Goal: Check status

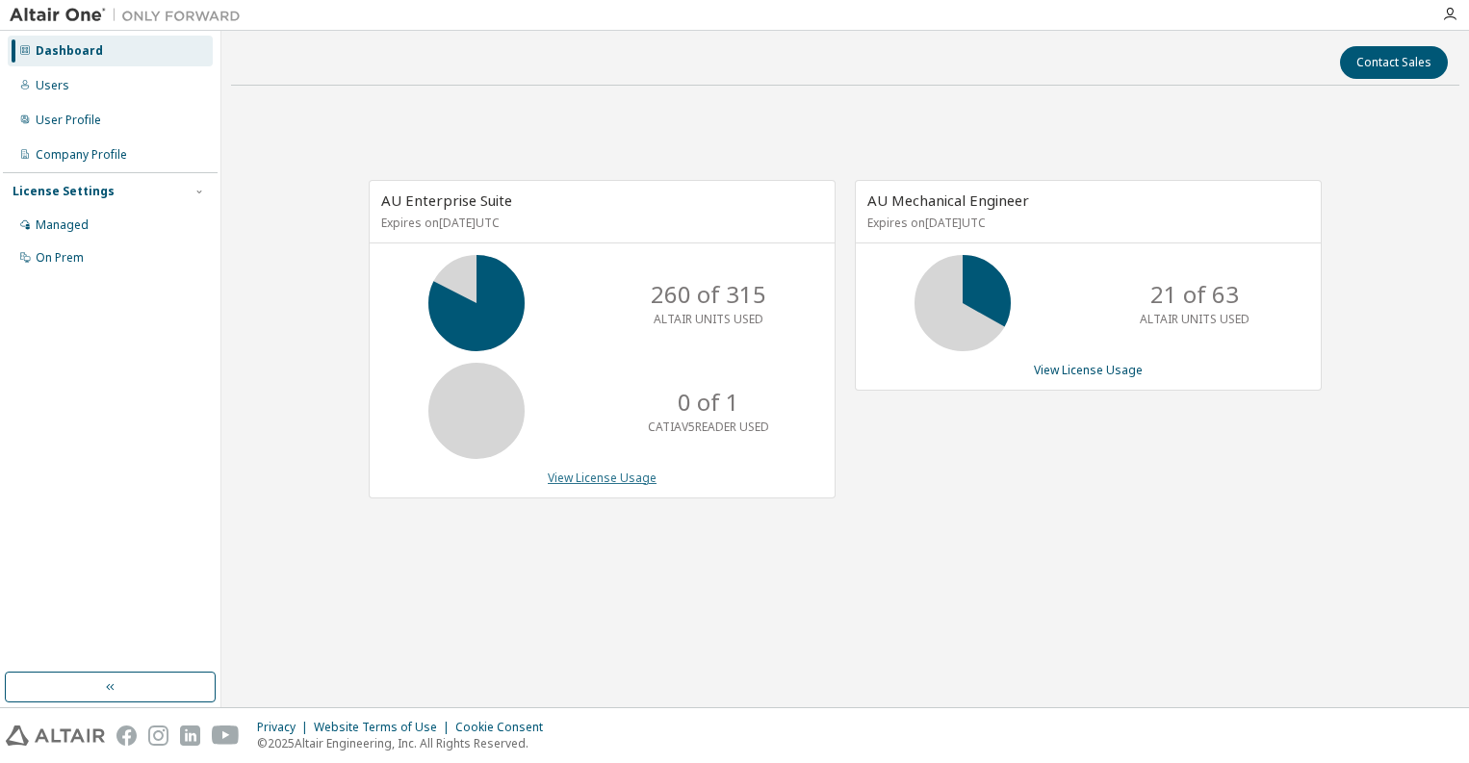
click at [620, 478] on link "View License Usage" at bounding box center [602, 478] width 109 height 16
